Goal: Task Accomplishment & Management: Use online tool/utility

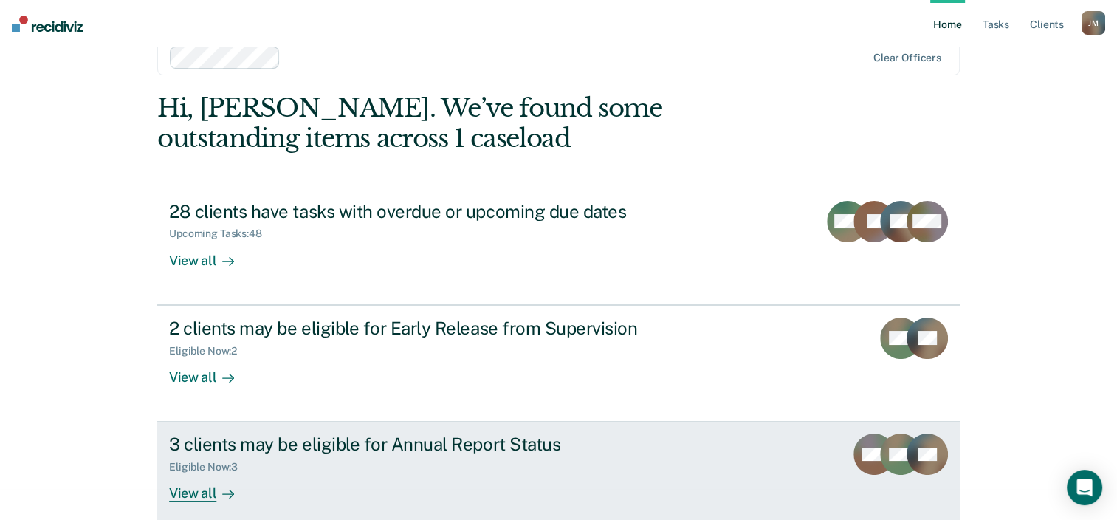
scroll to position [48, 0]
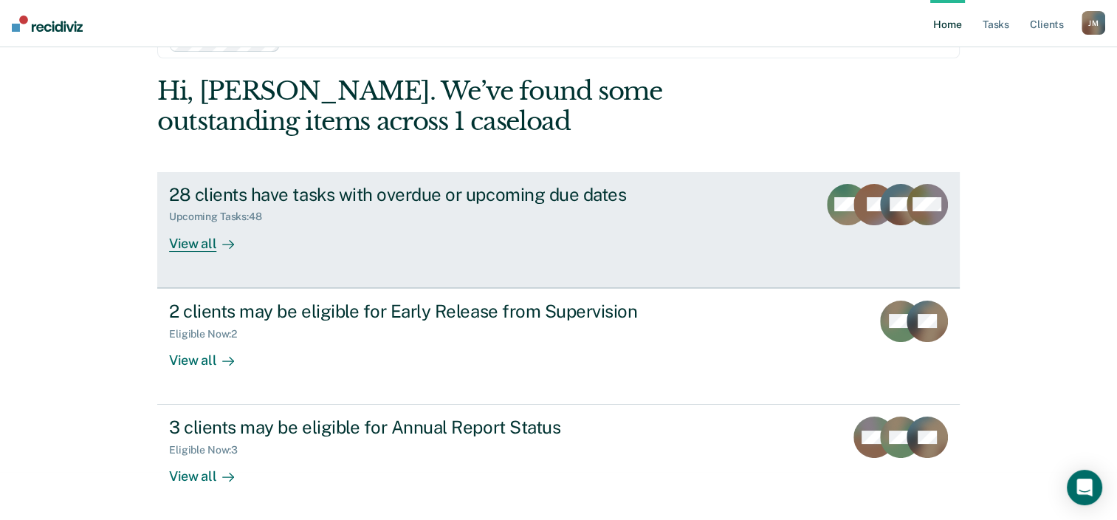
click at [190, 242] on div "View all" at bounding box center [210, 237] width 83 height 29
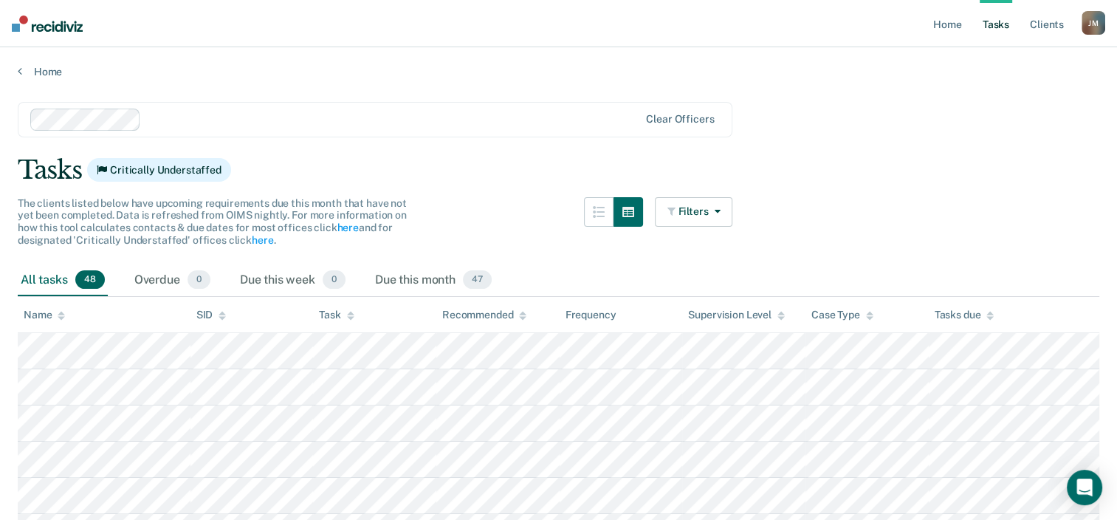
click at [335, 314] on div "Task" at bounding box center [336, 315] width 35 height 13
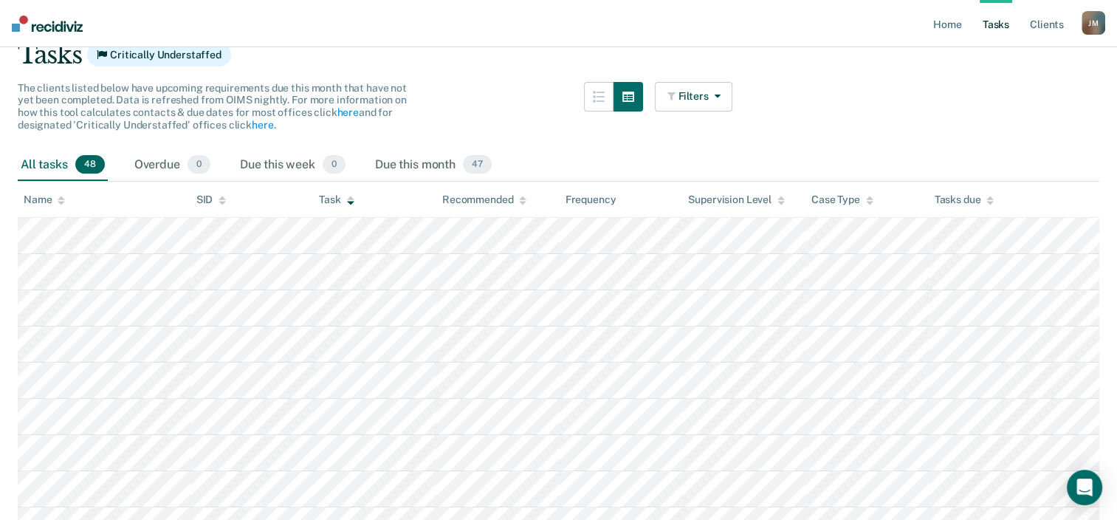
scroll to position [148, 0]
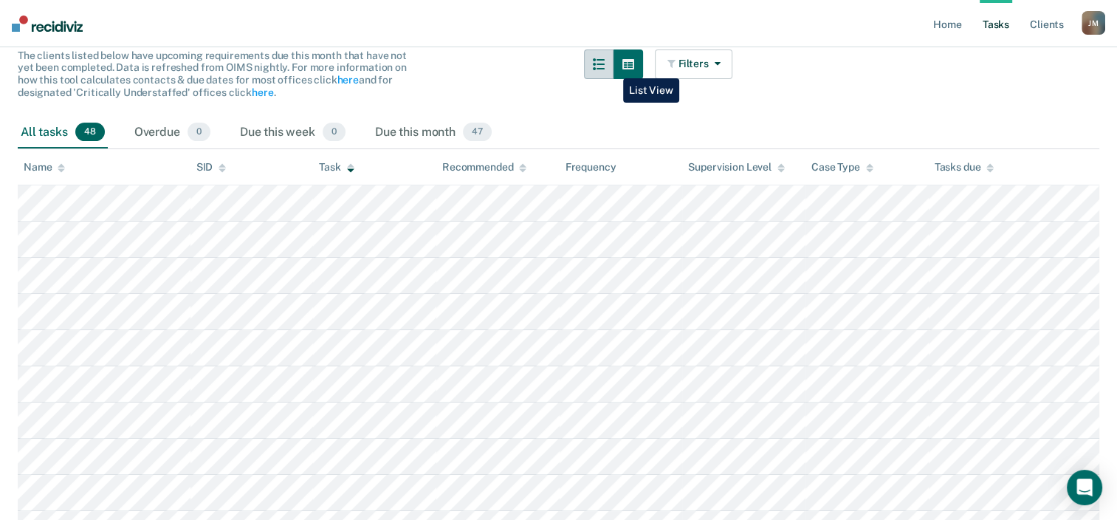
click at [612, 67] on button "button" at bounding box center [599, 64] width 30 height 30
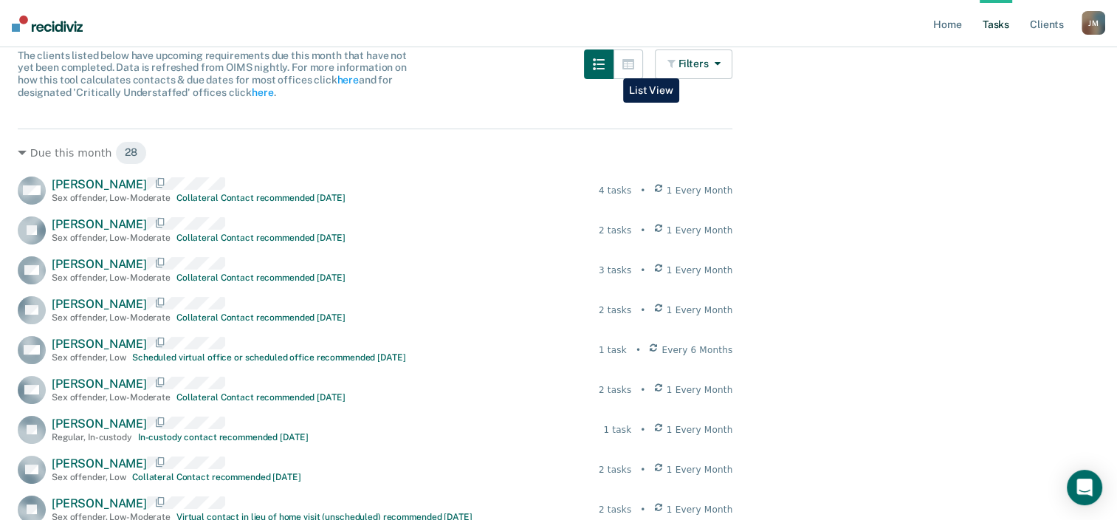
click at [612, 67] on button "button" at bounding box center [599, 64] width 30 height 30
click at [605, 65] on icon "button" at bounding box center [599, 64] width 12 height 12
click at [629, 65] on icon "button" at bounding box center [628, 64] width 12 height 10
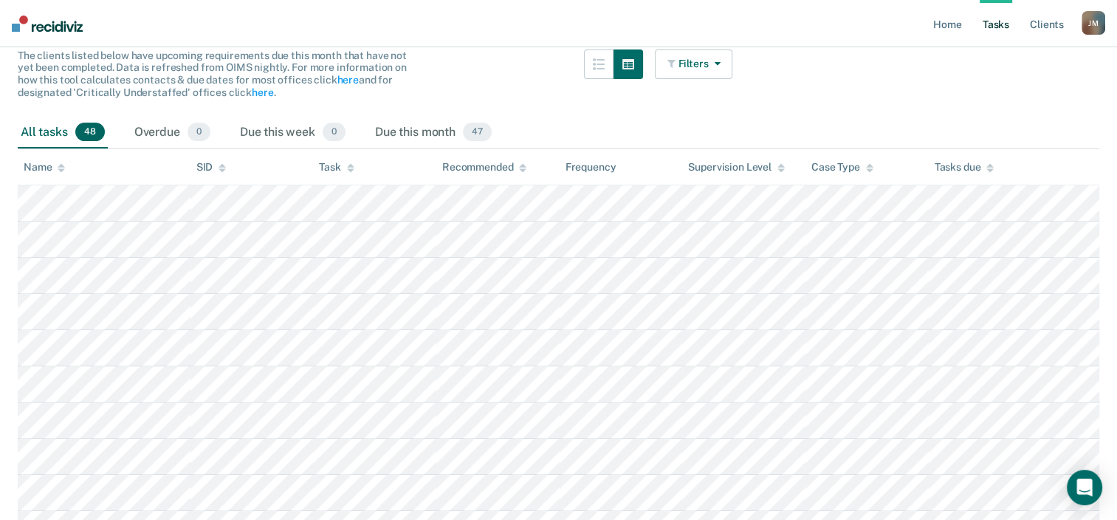
click at [691, 73] on button "Filters" at bounding box center [694, 64] width 78 height 30
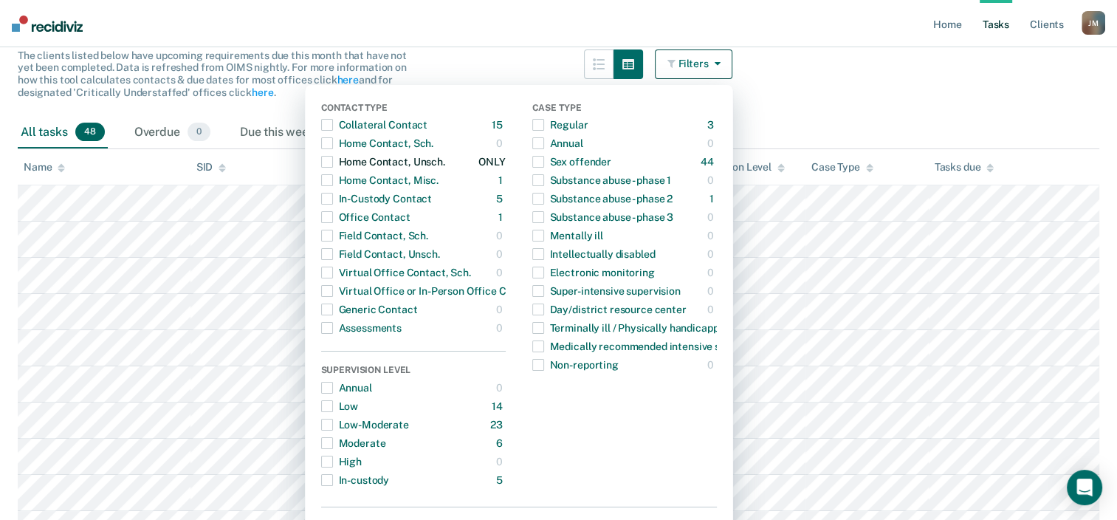
click at [348, 160] on div "Home Contact, Unsch." at bounding box center [383, 162] width 124 height 24
click at [882, 118] on div "All tasks 18 Overdue 0 Due this week 0 Due this month 18" at bounding box center [559, 133] width 1082 height 32
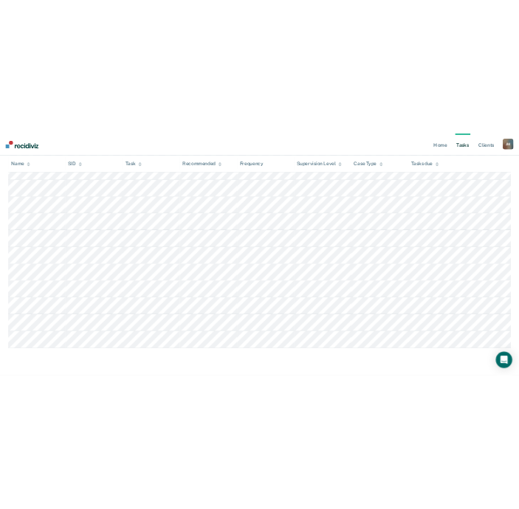
scroll to position [0, 0]
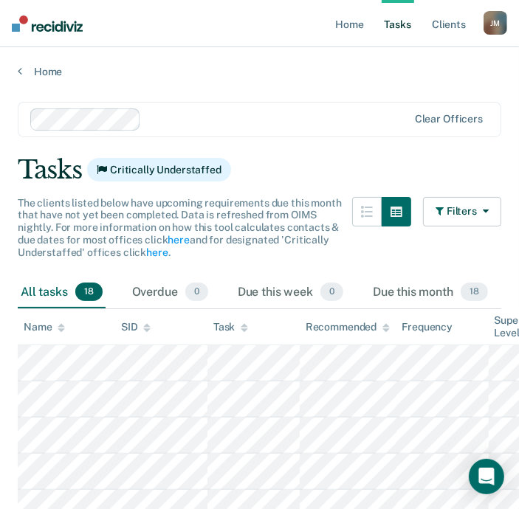
click at [319, 133] on div "Clear officers" at bounding box center [260, 119] width 484 height 35
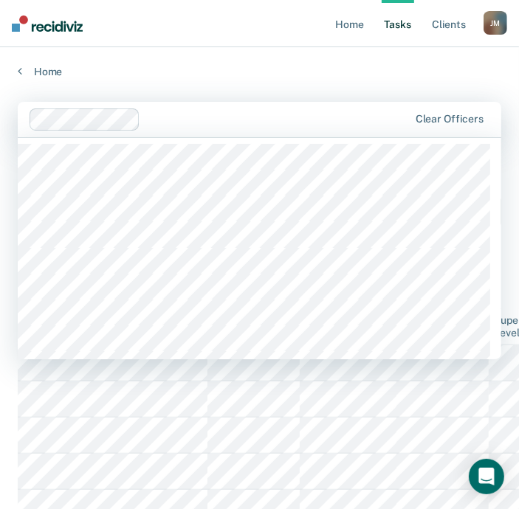
click at [242, 50] on div "Home" at bounding box center [259, 62] width 519 height 31
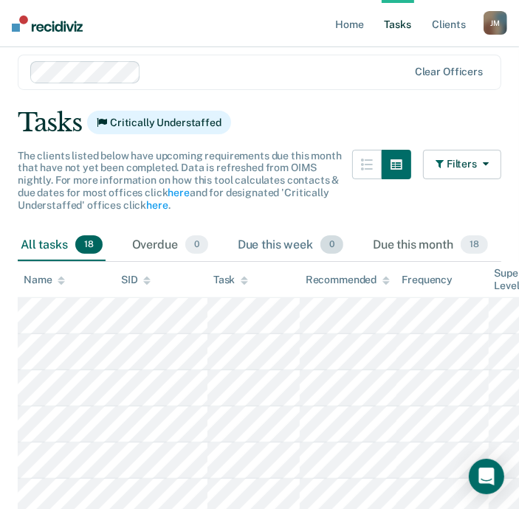
scroll to position [74, 0]
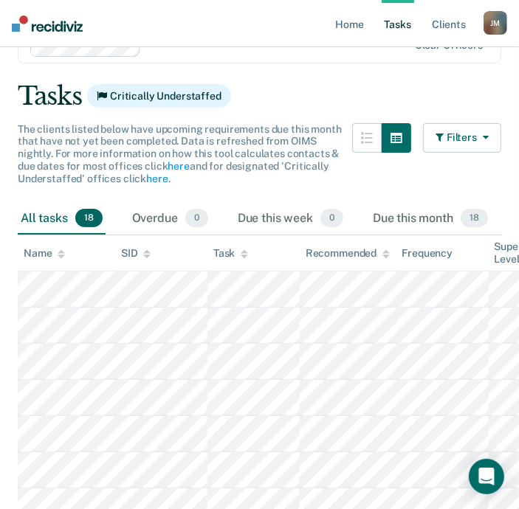
click at [450, 140] on button "Filters" at bounding box center [462, 138] width 78 height 30
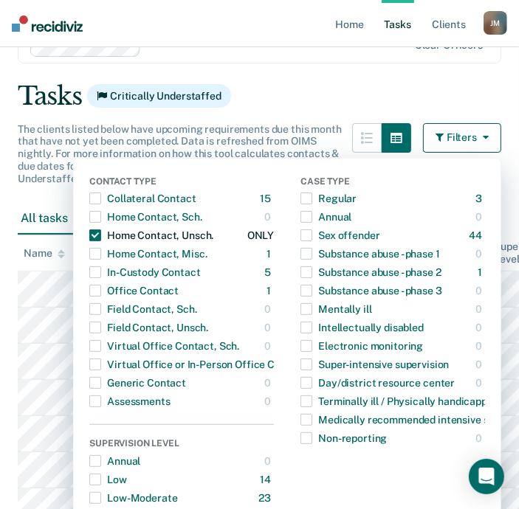
click at [97, 238] on span "button" at bounding box center [95, 236] width 12 height 12
click at [94, 364] on span "button" at bounding box center [95, 365] width 12 height 12
click at [316, 83] on div "Tasks Critically Understaffed" at bounding box center [260, 96] width 484 height 30
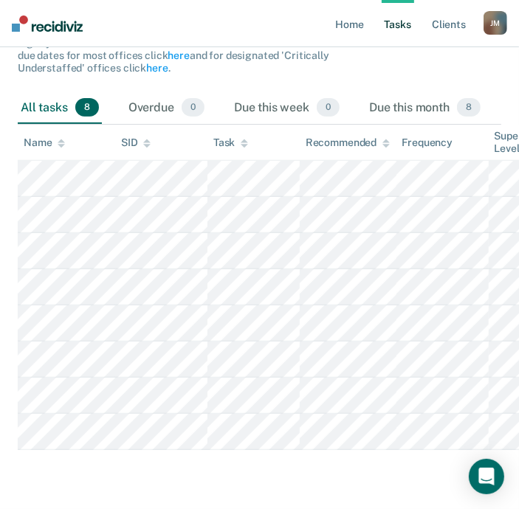
scroll to position [221, 0]
